Goal: Task Accomplishment & Management: Use online tool/utility

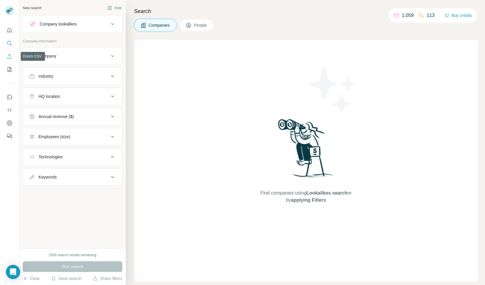
click at [10, 54] on icon "Enrich CSV" at bounding box center [9, 56] width 4 height 4
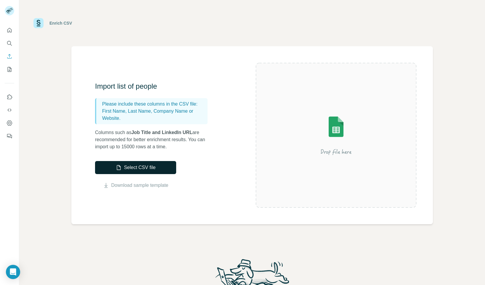
click at [141, 168] on button "Select CSV file" at bounding box center [135, 167] width 81 height 13
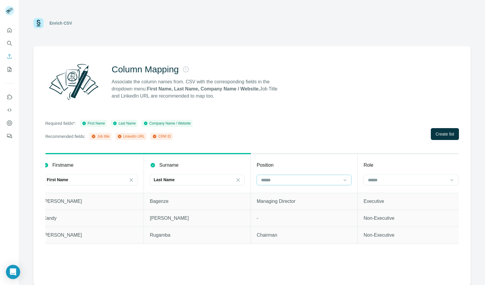
scroll to position [0, 9]
click at [321, 181] on input at bounding box center [300, 180] width 80 height 7
click at [306, 203] on div "Job title" at bounding box center [303, 204] width 85 height 6
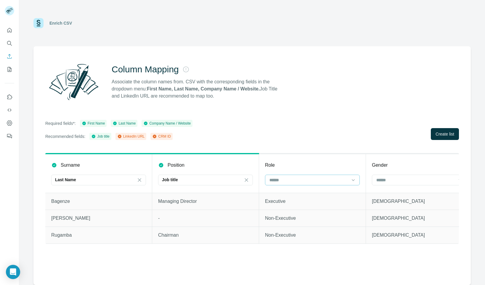
scroll to position [0, 112]
click at [334, 180] on input at bounding box center [304, 180] width 80 height 7
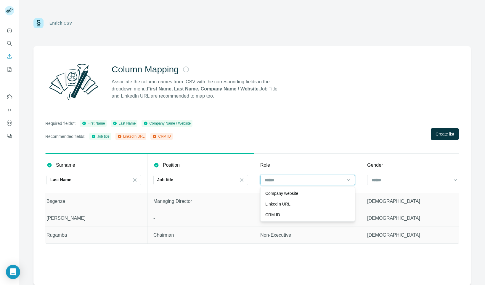
click at [334, 180] on input at bounding box center [304, 180] width 80 height 7
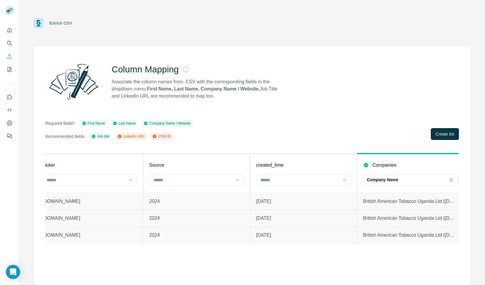
scroll to position [0, 763]
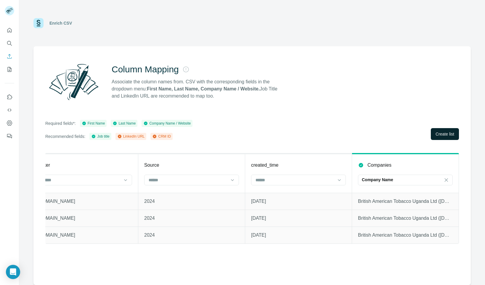
click at [443, 133] on span "Create list" at bounding box center [445, 134] width 19 height 6
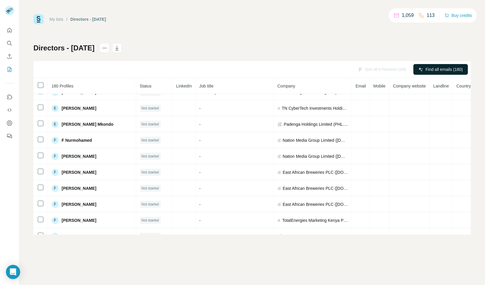
scroll to position [605, 0]
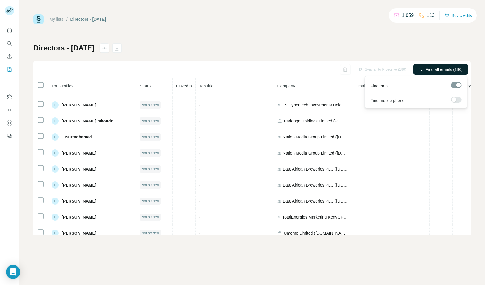
click at [439, 69] on span "Find all emails (180)" at bounding box center [444, 69] width 37 height 6
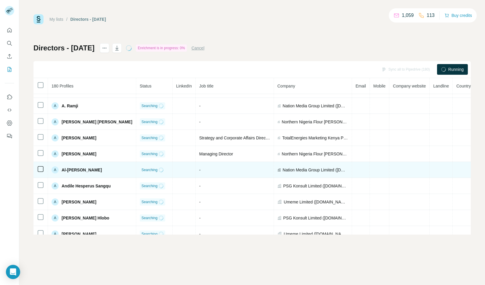
scroll to position [0, 0]
